Goal: Task Accomplishment & Management: Manage account settings

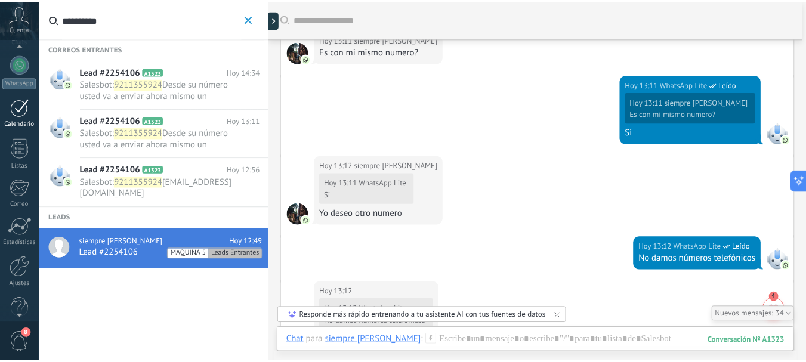
scroll to position [119, 0]
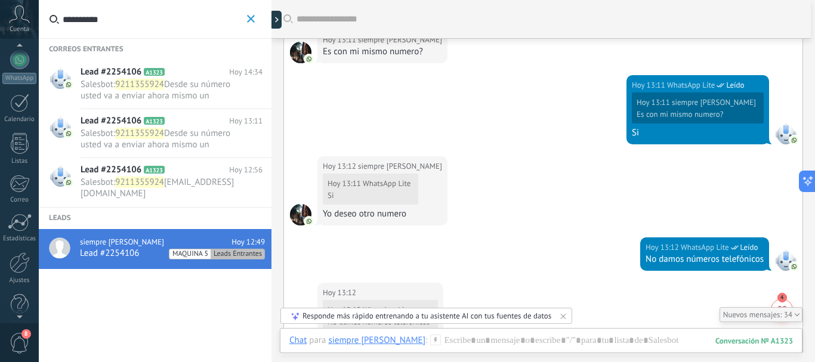
click at [23, 252] on div "Panel Leads 377 Chats WhatsApp Clientes" at bounding box center [19, 134] width 39 height 408
click at [22, 255] on div at bounding box center [20, 262] width 20 height 21
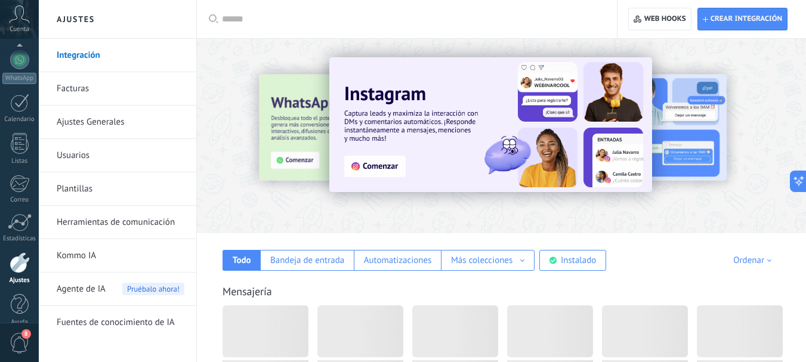
scroll to position [134, 0]
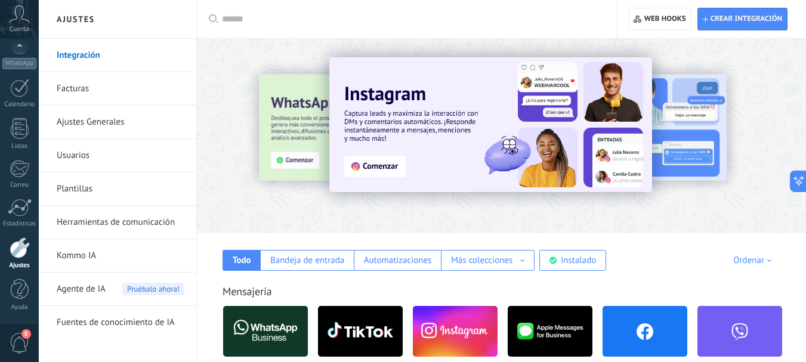
click at [169, 224] on link "Herramientas de comunicación" at bounding box center [121, 222] width 128 height 33
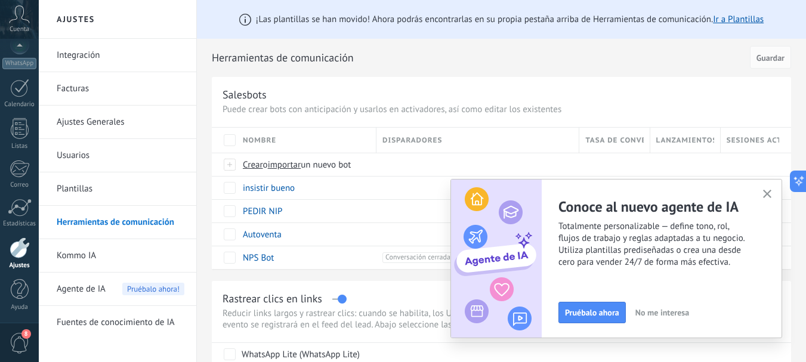
click at [104, 60] on link "Integración" at bounding box center [121, 55] width 128 height 33
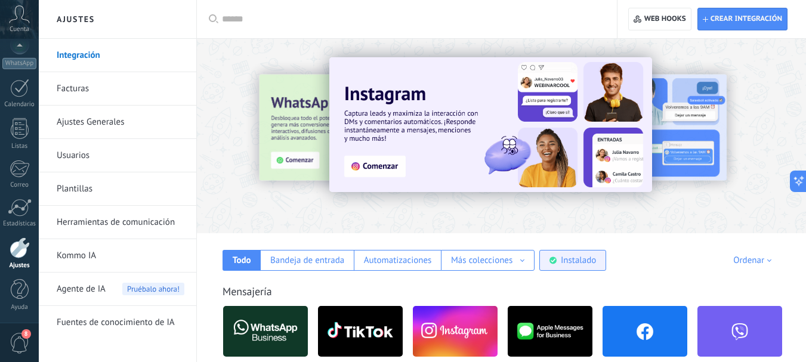
click at [565, 257] on div "Instalado" at bounding box center [578, 260] width 35 height 11
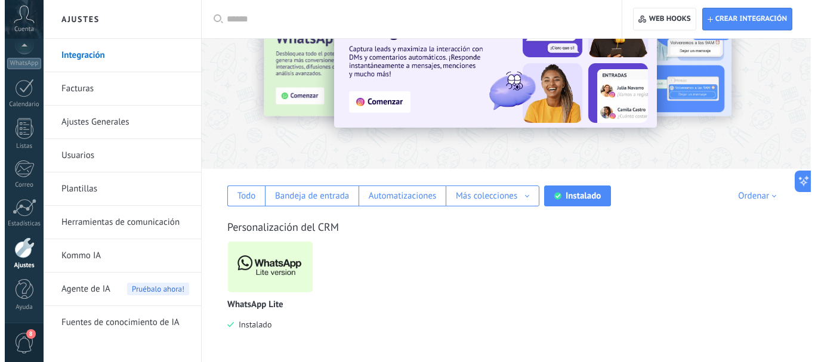
scroll to position [65, 0]
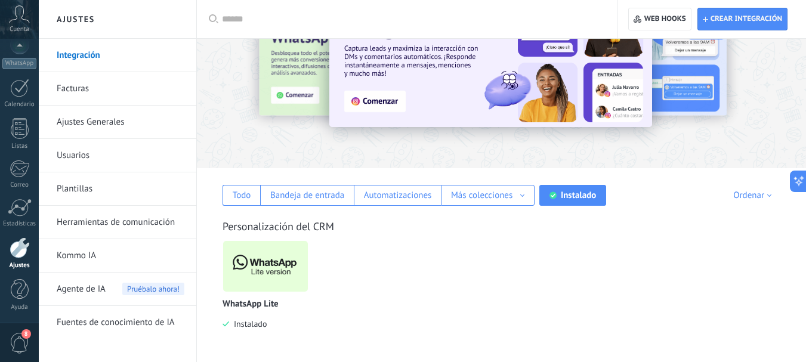
click at [262, 253] on img at bounding box center [265, 267] width 85 height 58
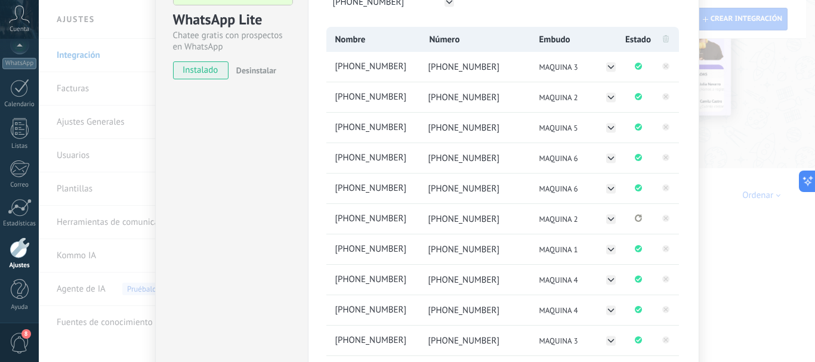
scroll to position [119, 0]
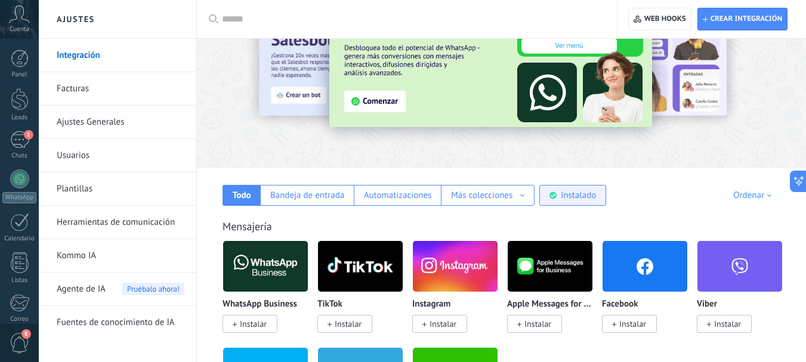
click at [557, 191] on div "Instalado" at bounding box center [573, 195] width 67 height 21
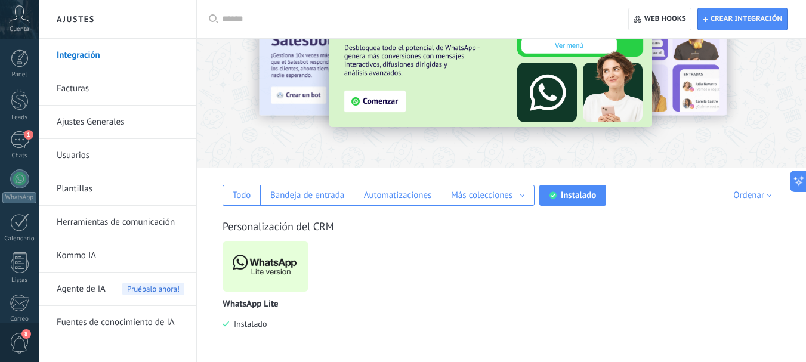
click at [259, 255] on img at bounding box center [265, 267] width 85 height 58
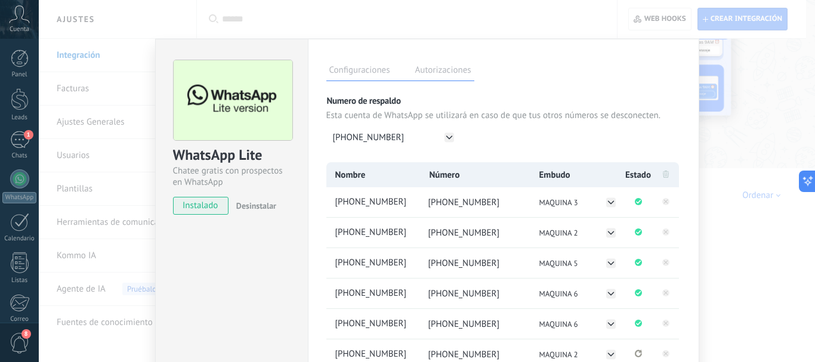
scroll to position [60, 0]
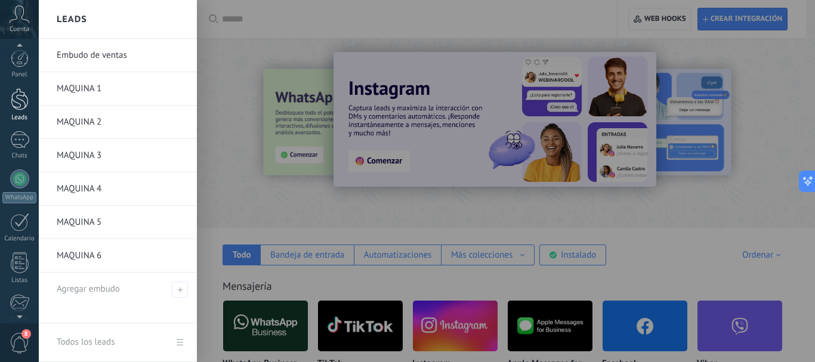
click at [24, 103] on div at bounding box center [20, 99] width 18 height 22
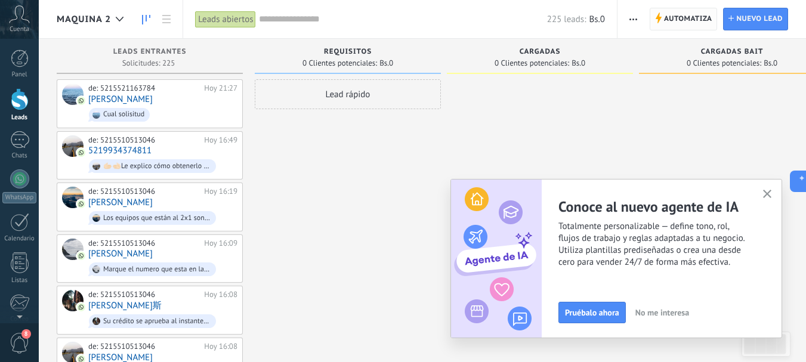
click at [689, 16] on span "Automatiza" at bounding box center [688, 18] width 48 height 21
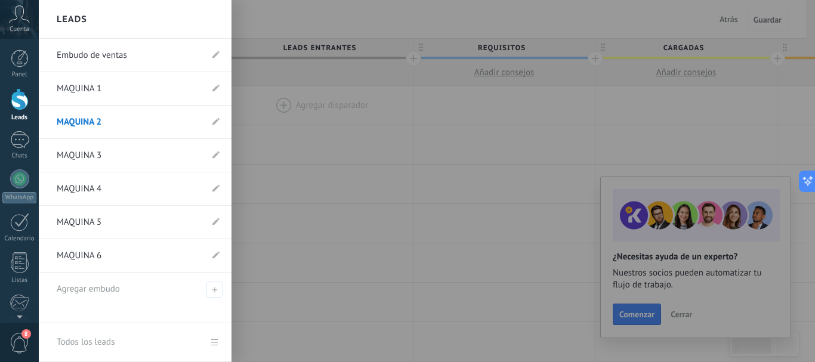
click at [13, 100] on div at bounding box center [20, 99] width 18 height 22
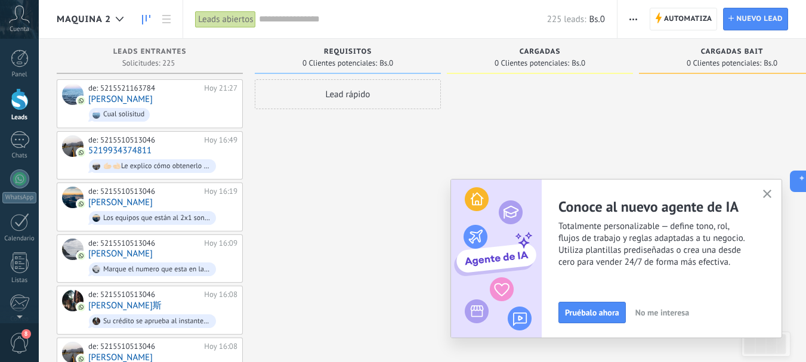
click at [768, 193] on use "button" at bounding box center [767, 194] width 9 height 9
